Goal: Information Seeking & Learning: Learn about a topic

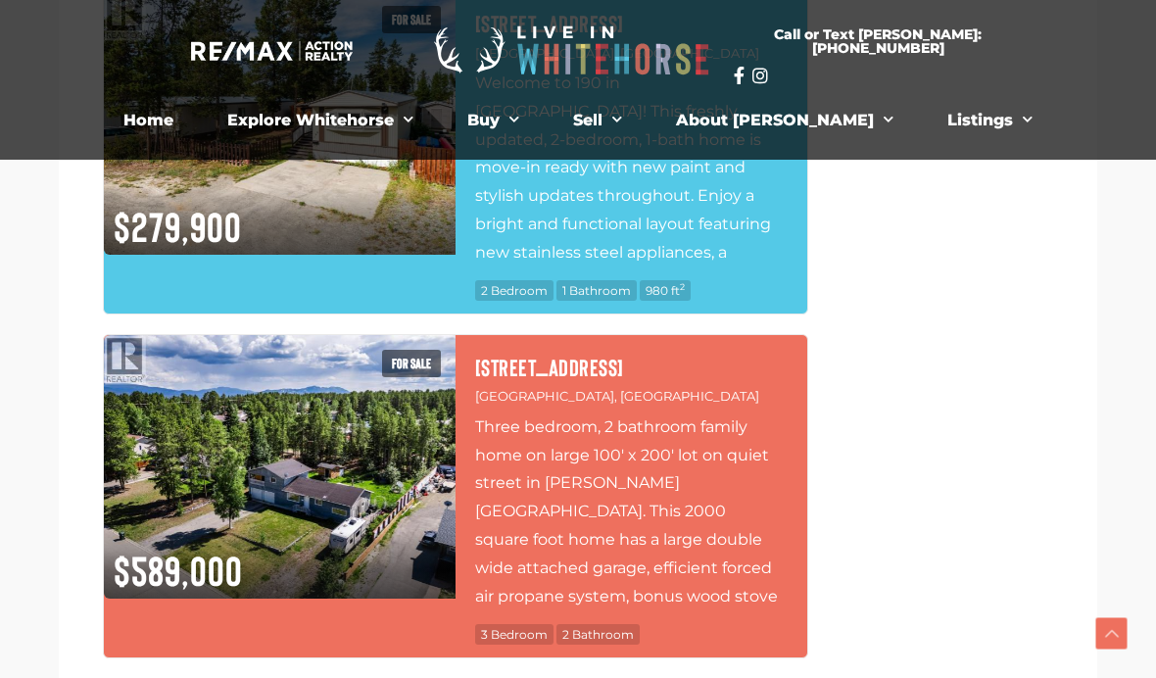
scroll to position [8005, 0]
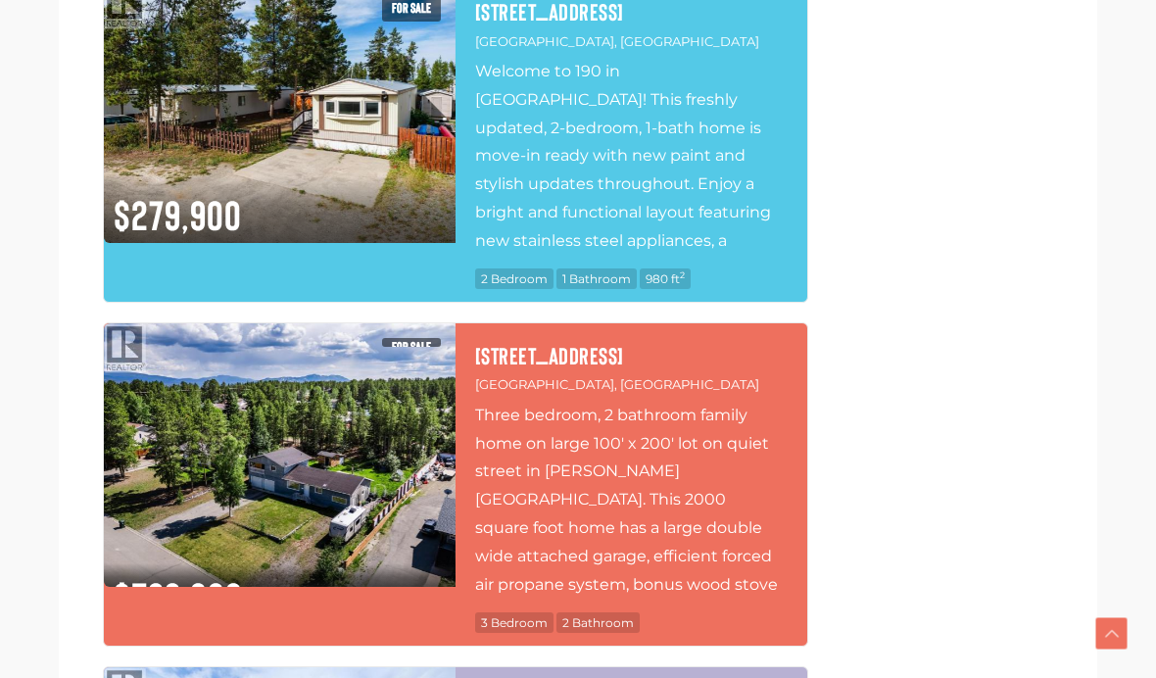
click at [338, 390] on img at bounding box center [280, 454] width 352 height 263
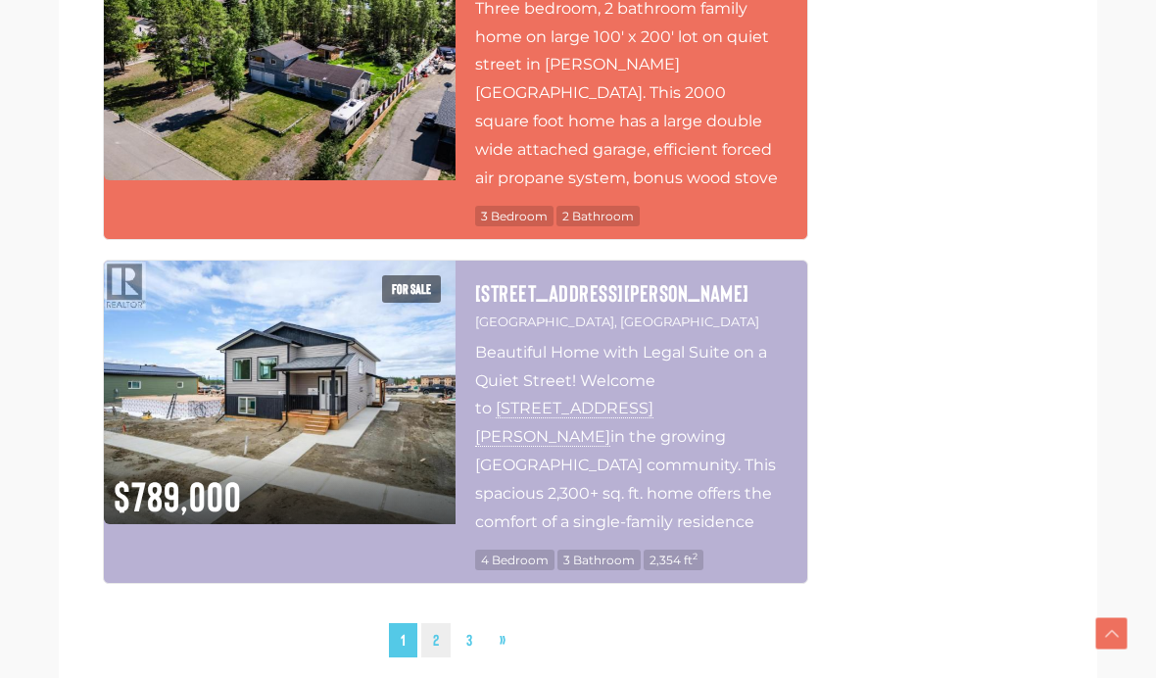
click at [440, 623] on link "2" at bounding box center [435, 640] width 29 height 34
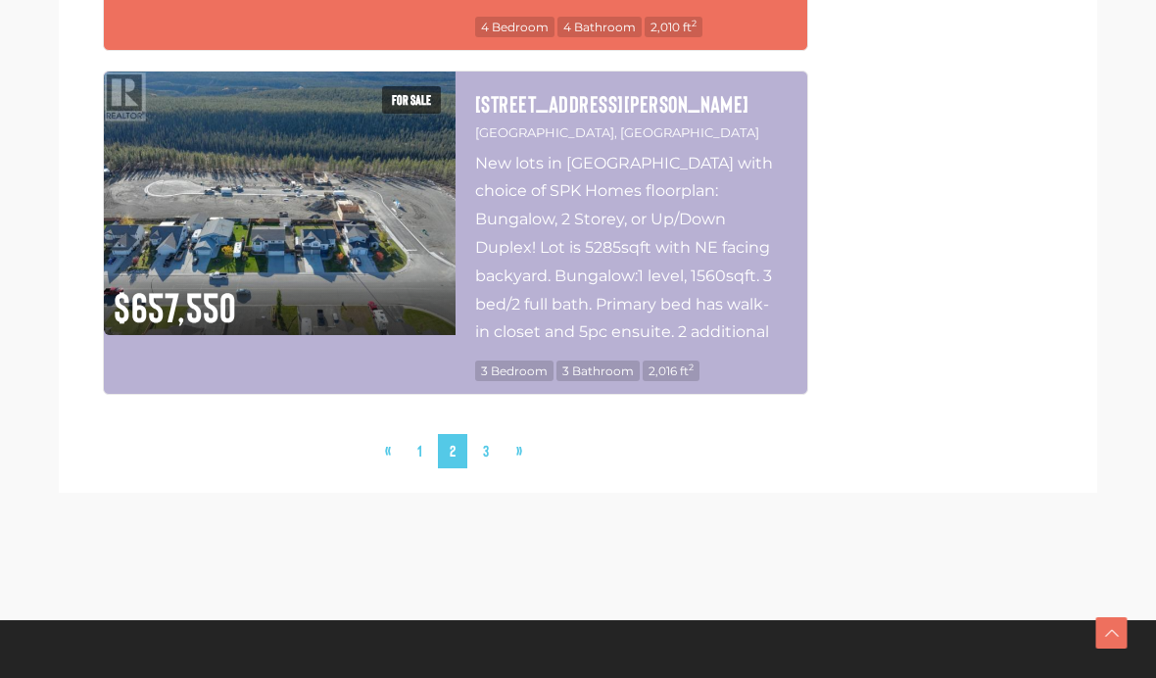
scroll to position [8473, 0]
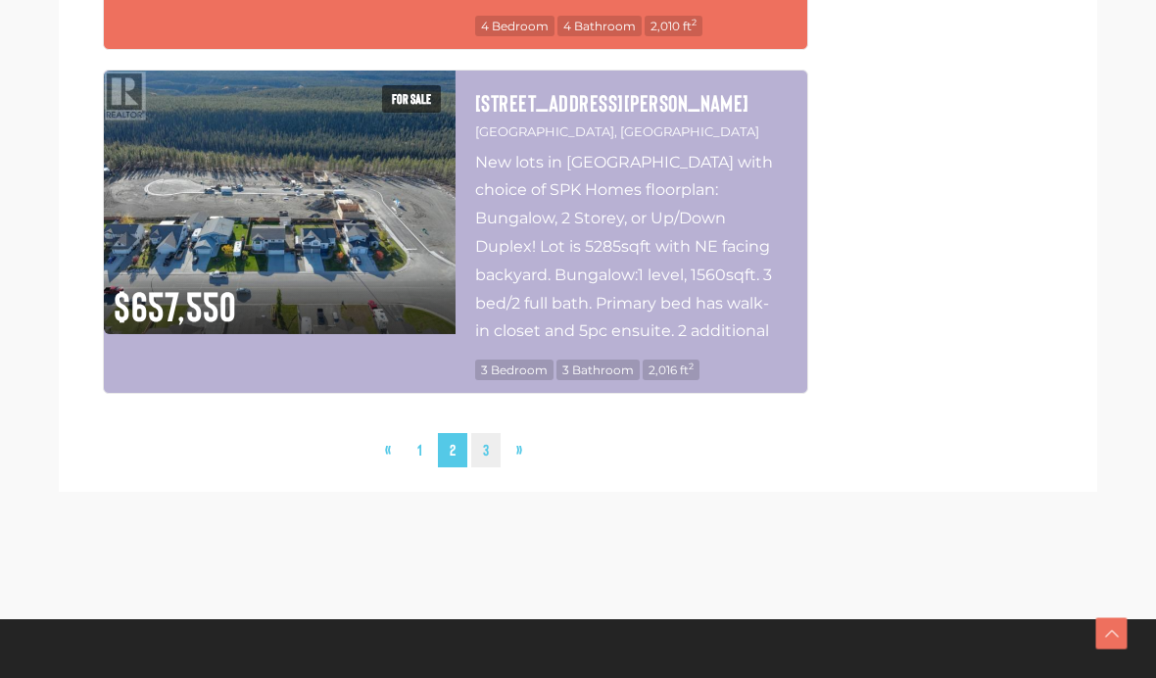
click at [495, 433] on link "3" at bounding box center [485, 450] width 29 height 34
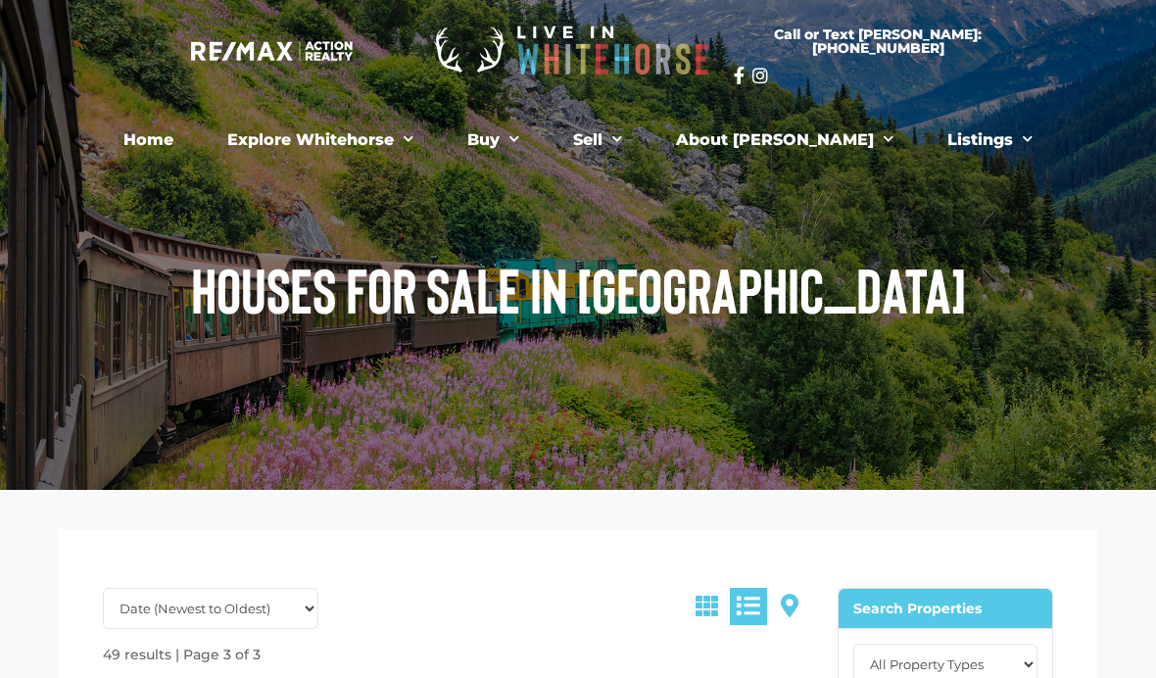
scroll to position [1306, 0]
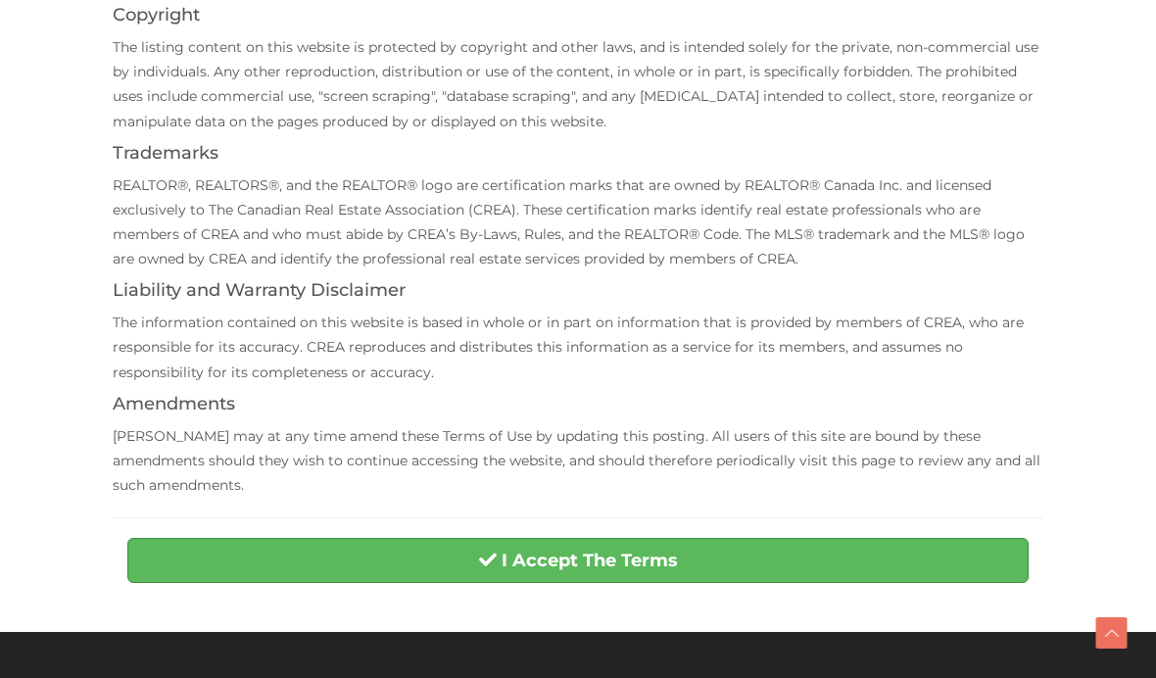
scroll to position [438, 0]
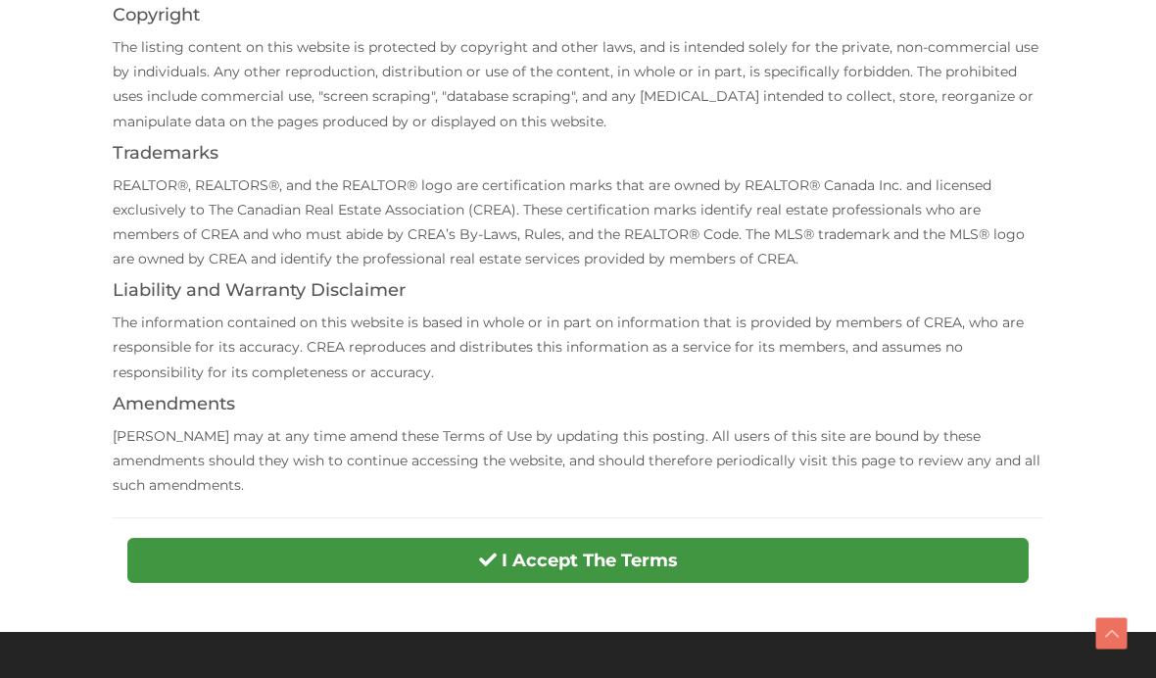
click at [727, 538] on button "I Accept The Terms" at bounding box center [577, 560] width 901 height 45
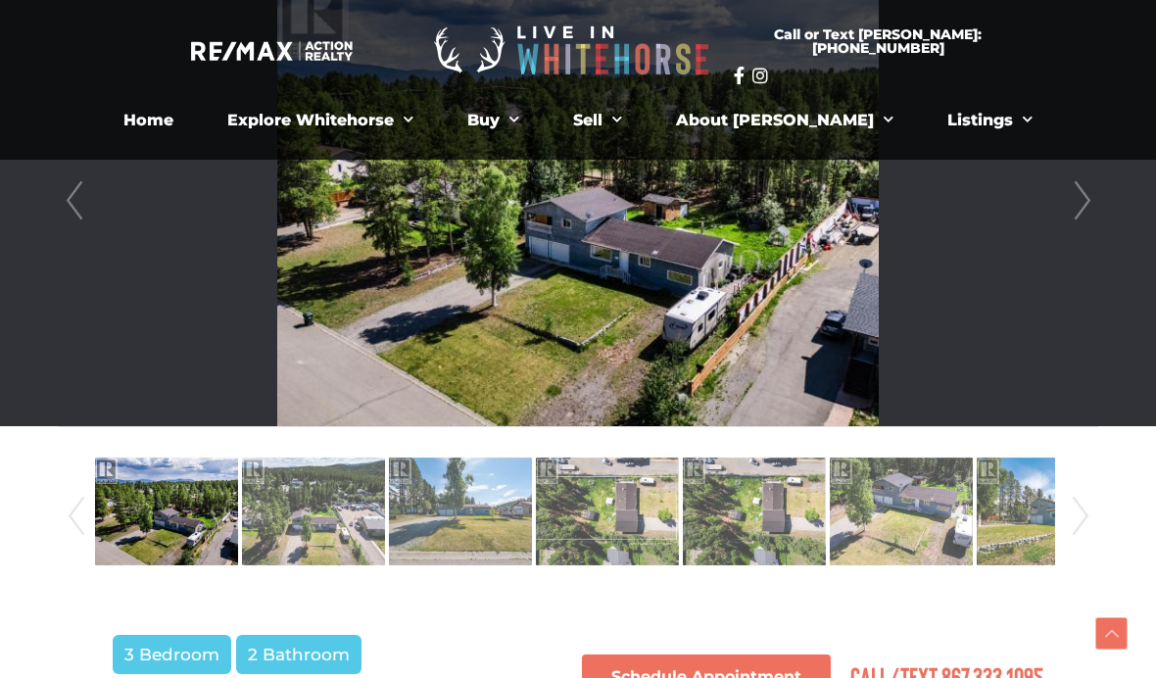
scroll to position [599, 0]
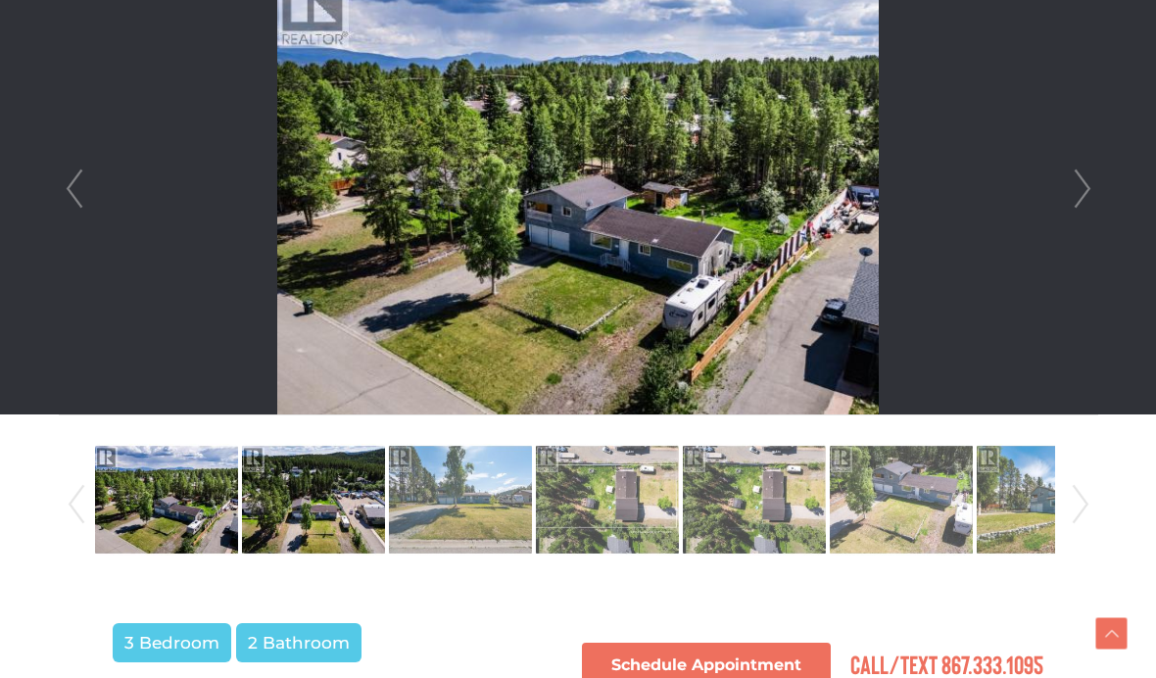
click at [298, 508] on img at bounding box center [313, 500] width 143 height 112
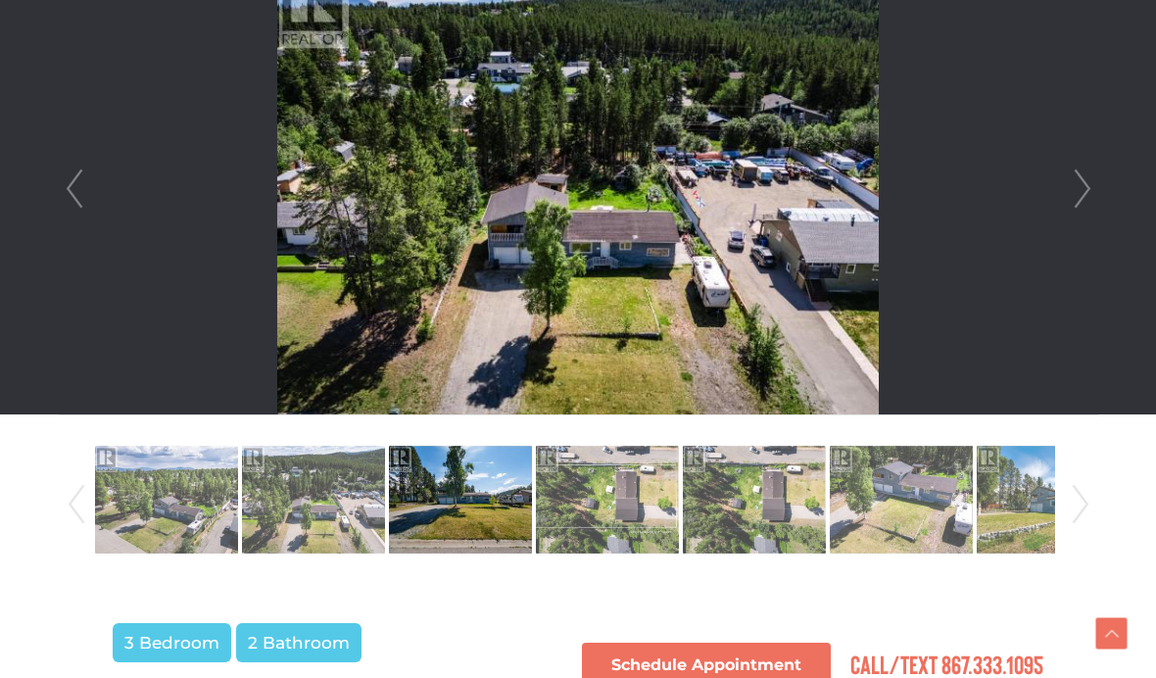
click at [478, 502] on img at bounding box center [460, 500] width 143 height 112
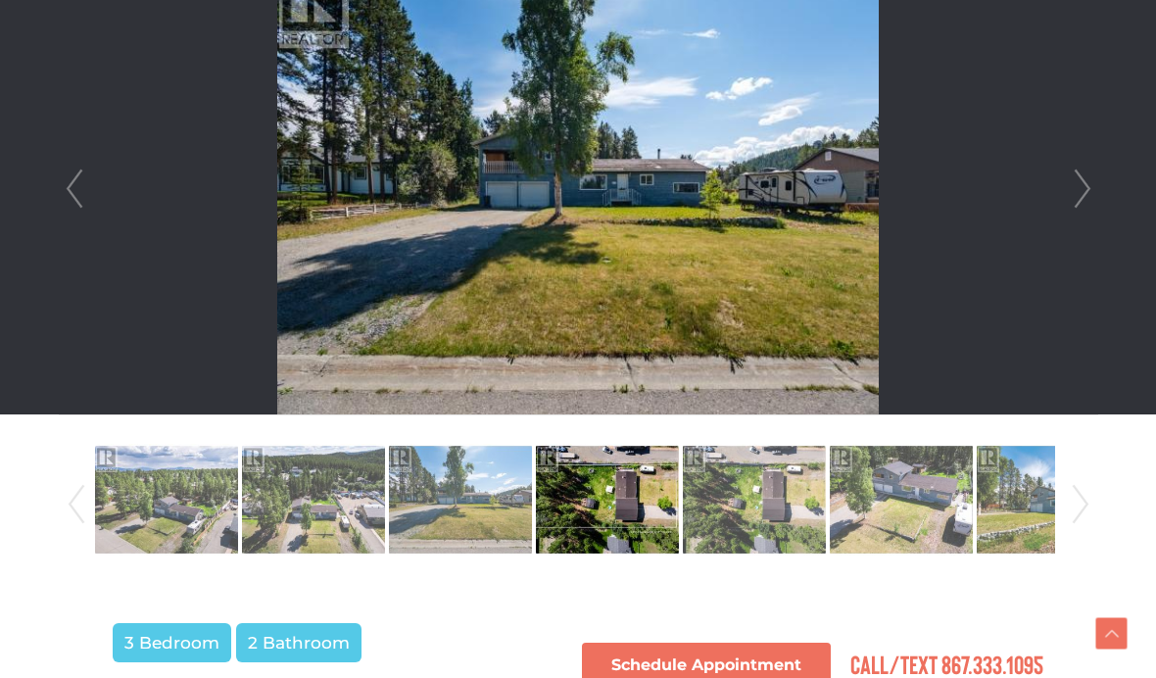
click at [618, 502] on img at bounding box center [607, 500] width 143 height 112
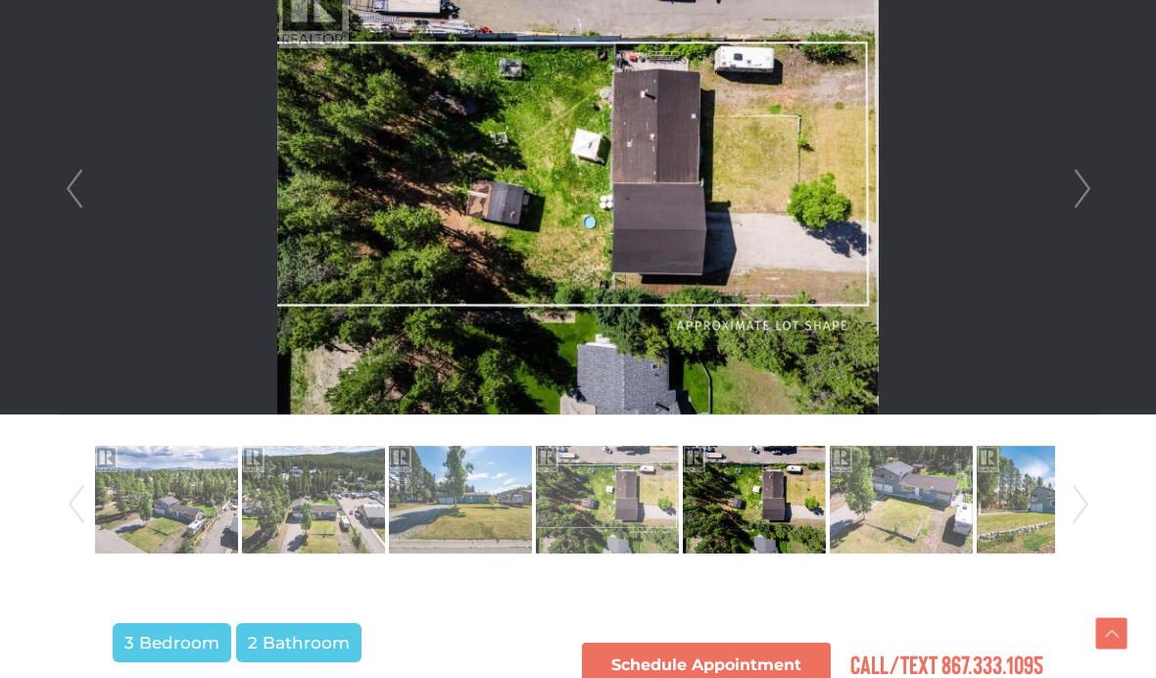
click at [755, 511] on img at bounding box center [754, 500] width 143 height 112
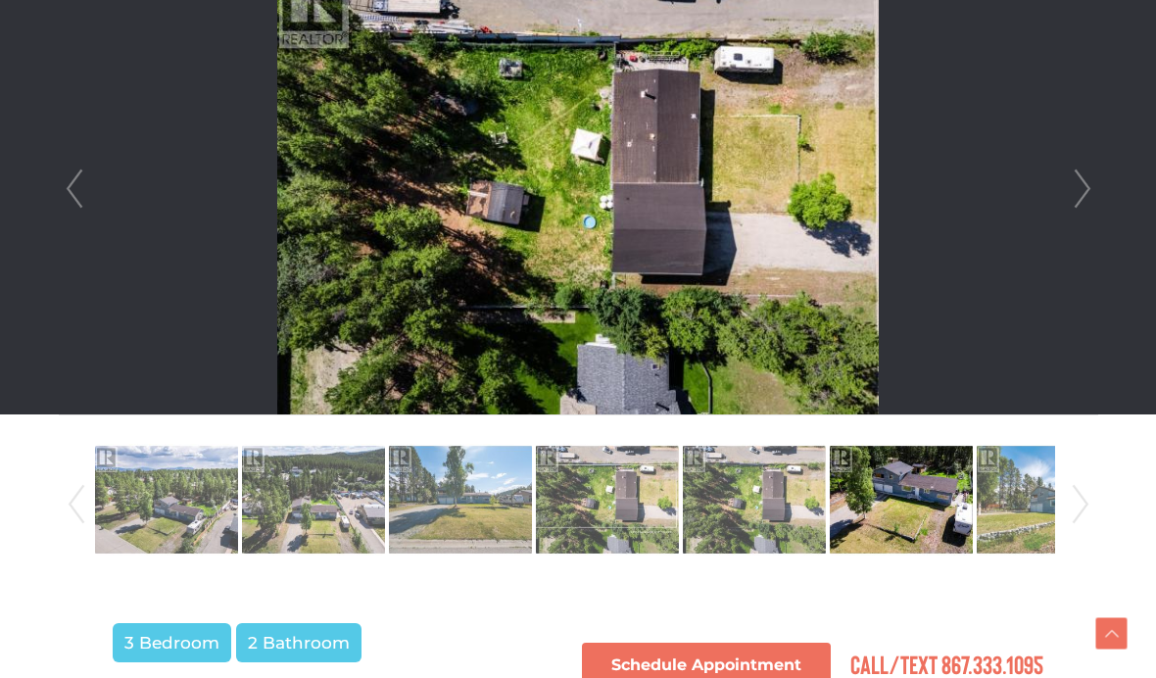
click at [877, 523] on img at bounding box center [900, 500] width 143 height 112
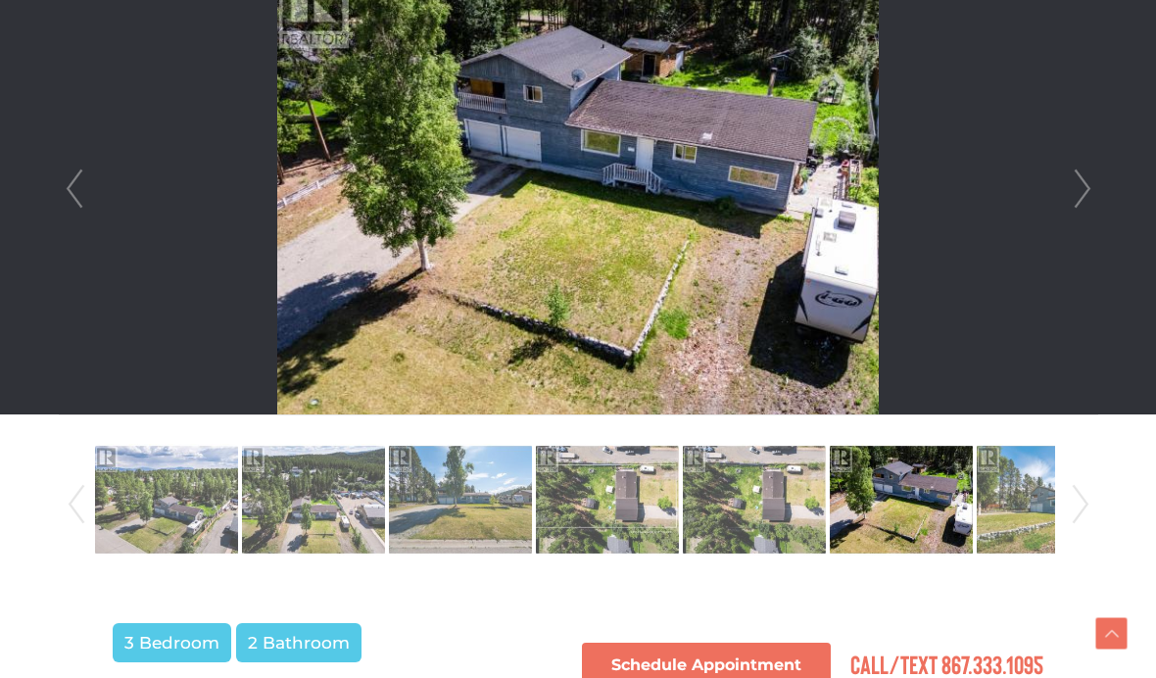
click at [920, 506] on img at bounding box center [900, 500] width 143 height 112
click at [922, 526] on img at bounding box center [900, 500] width 143 height 112
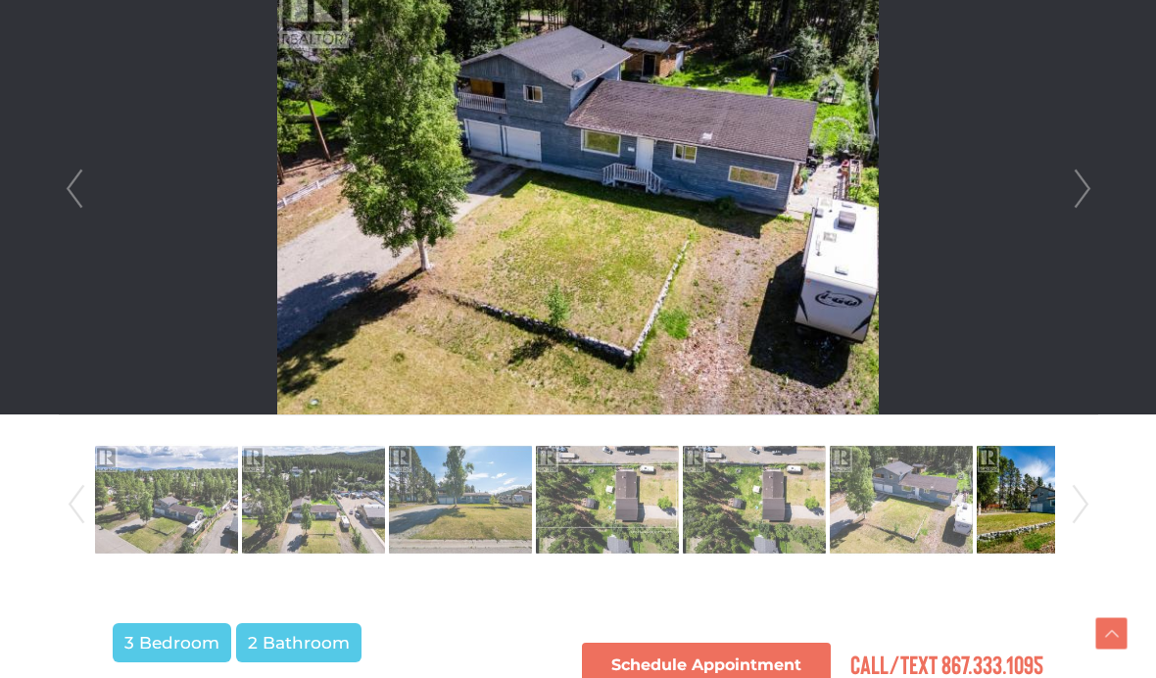
click at [1023, 508] on img at bounding box center [1047, 500] width 143 height 112
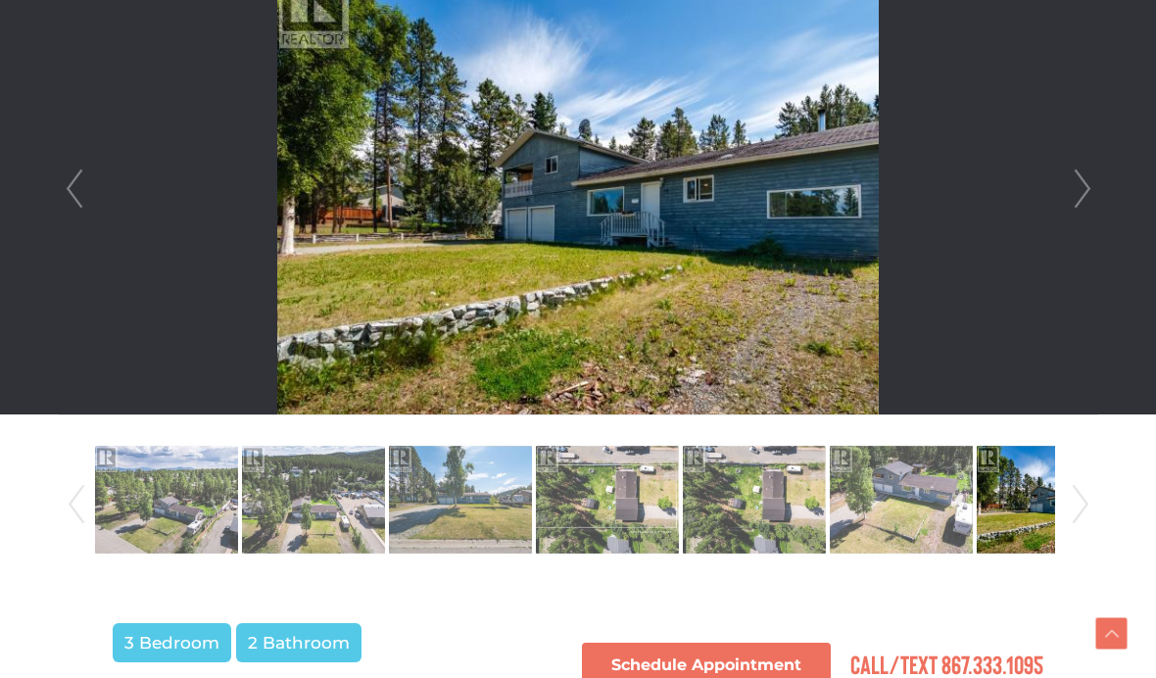
click at [1023, 513] on img at bounding box center [1047, 500] width 143 height 112
click at [1029, 520] on img at bounding box center [1047, 500] width 143 height 112
